Goal: Task Accomplishment & Management: Complete application form

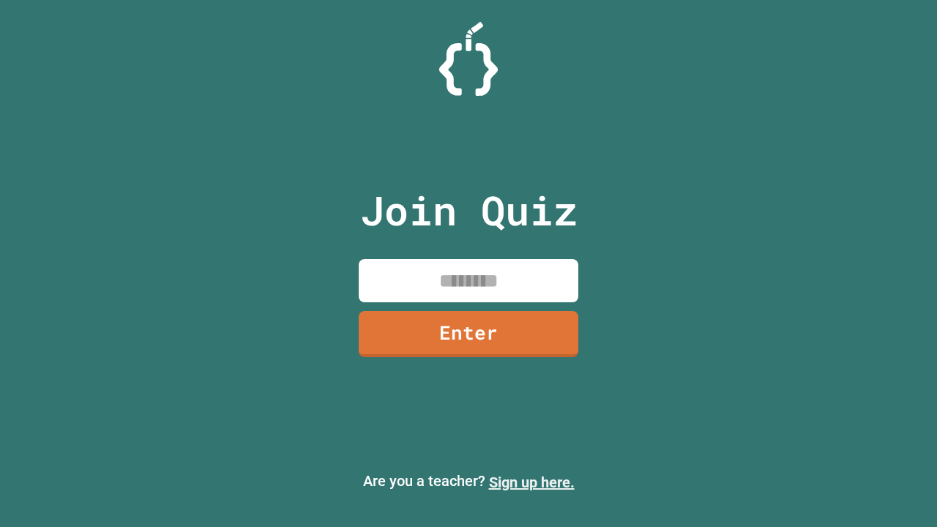
click at [532, 483] on link "Sign up here." at bounding box center [532, 483] width 86 height 18
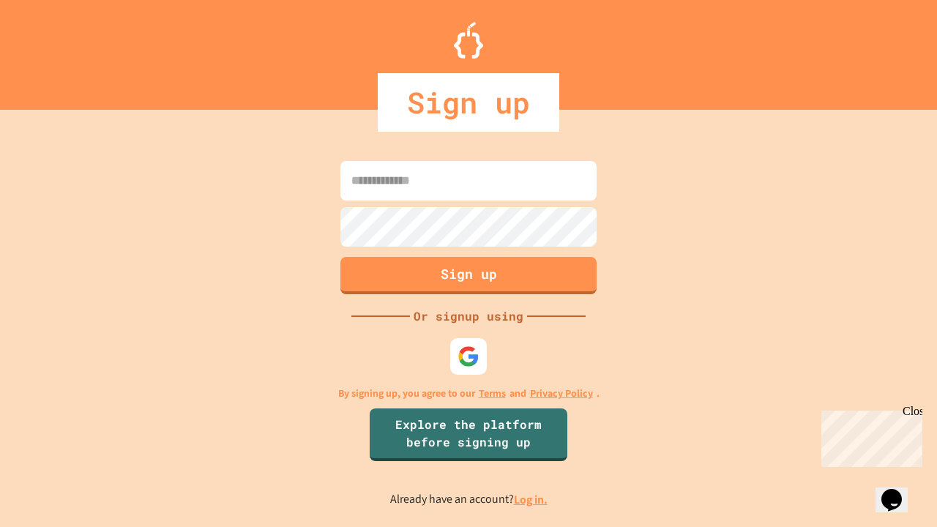
click at [532, 499] on link "Log in." at bounding box center [531, 499] width 34 height 15
